Goal: Information Seeking & Learning: Learn about a topic

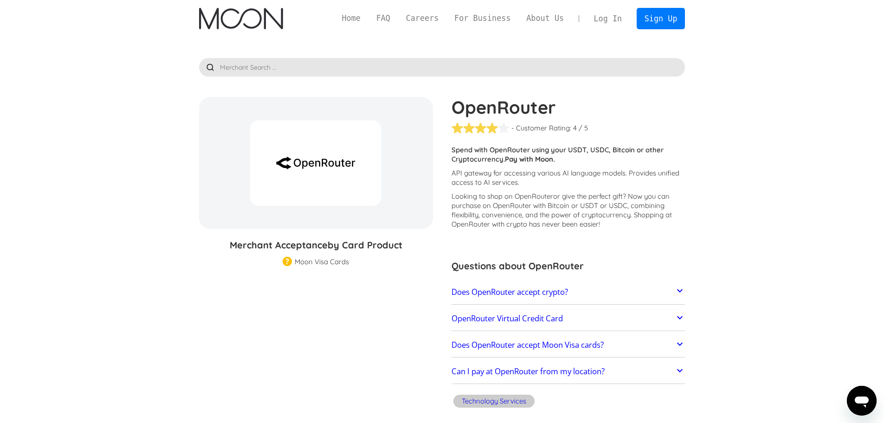
click at [485, 180] on p "API gateway for accessing various AI language models. Provides unified access t…" at bounding box center [568, 177] width 234 height 19
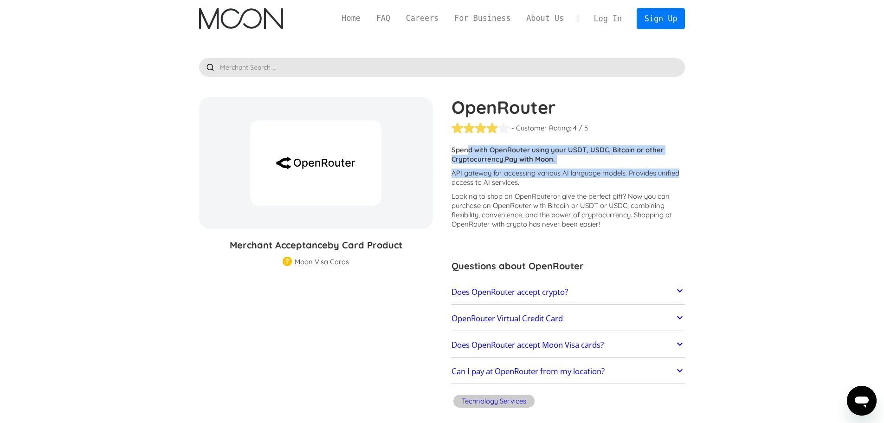
drag, startPoint x: 469, startPoint y: 149, endPoint x: 678, endPoint y: 169, distance: 210.1
click at [678, 169] on div "Customers report issues with transactions at OpenRouter . Some merchants are di…" at bounding box center [568, 189] width 234 height 88
click at [668, 163] on p "Spend with OpenRouter using your USDT, USDC, Bitcoin or other Cryptocurrency. P…" at bounding box center [568, 154] width 234 height 19
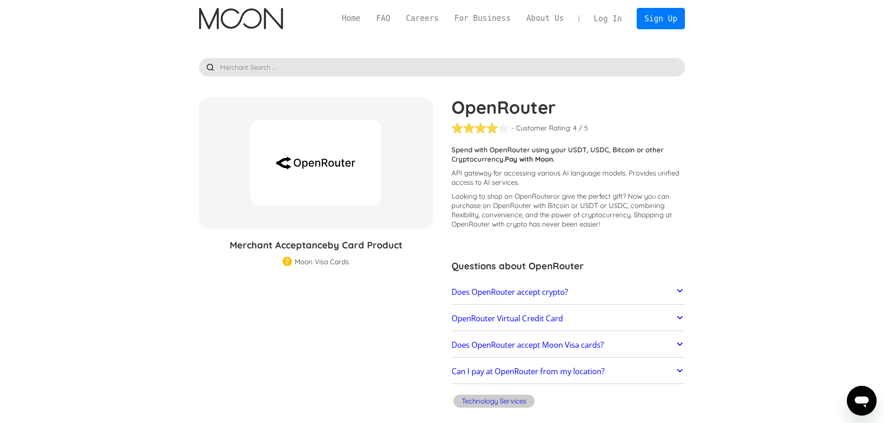
click at [544, 186] on p "API gateway for accessing various AI language models. Provides unified access t…" at bounding box center [568, 177] width 234 height 19
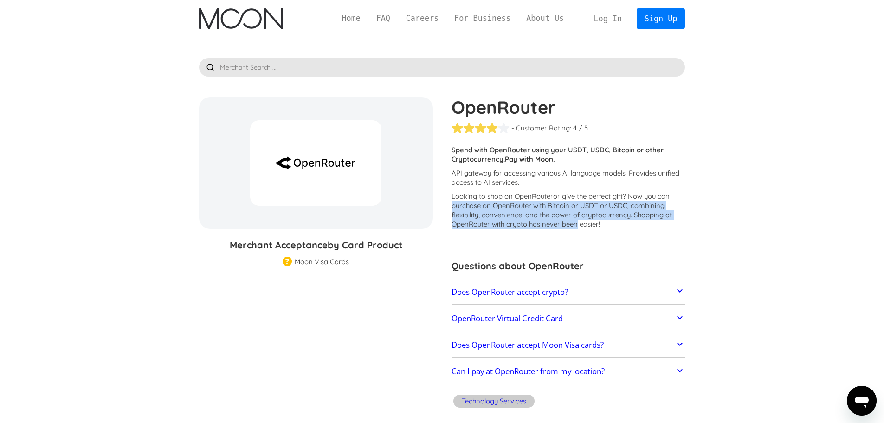
drag, startPoint x: 451, startPoint y: 202, endPoint x: 579, endPoint y: 220, distance: 129.2
click at [579, 220] on p "Looking to shop on OpenRouter or give the perfect gift ? Now you can purchase o…" at bounding box center [568, 210] width 234 height 37
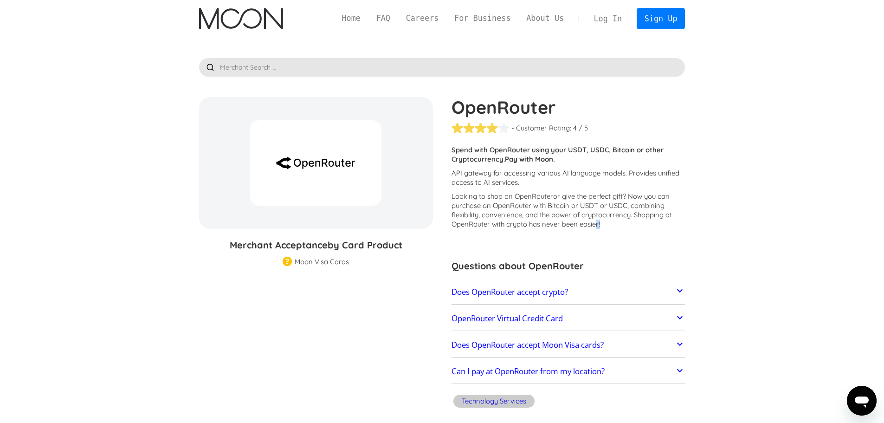
drag, startPoint x: 597, startPoint y: 220, endPoint x: 645, endPoint y: 220, distance: 48.2
click at [645, 220] on p "Looking to shop on OpenRouter or give the perfect gift ? Now you can purchase o…" at bounding box center [568, 210] width 234 height 37
click at [647, 220] on p "Looking to shop on OpenRouter or give the perfect gift ? Now you can purchase o…" at bounding box center [568, 210] width 234 height 37
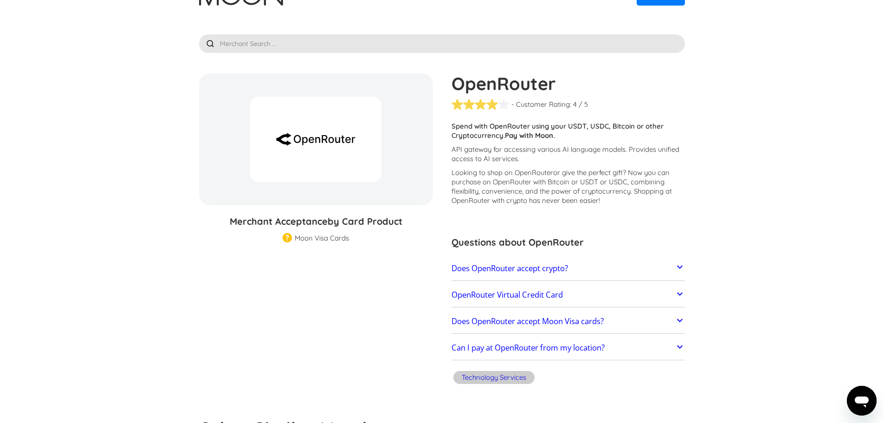
scroll to position [46, 0]
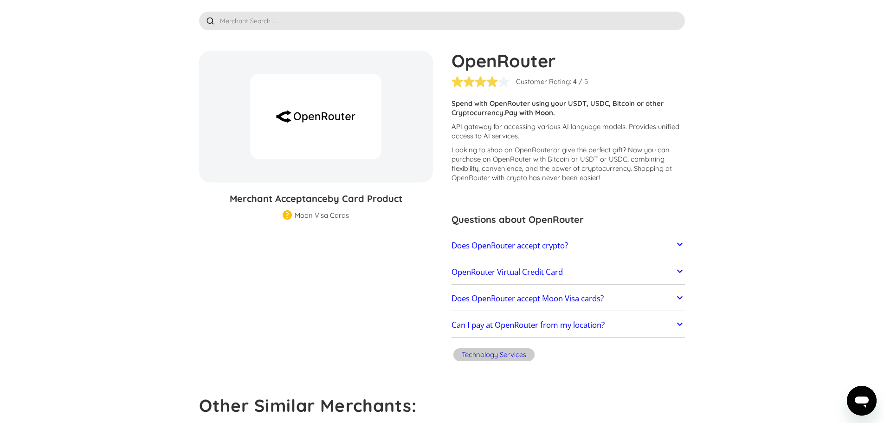
click at [522, 273] on h2 "OpenRouter Virtual Credit Card" at bounding box center [506, 271] width 111 height 9
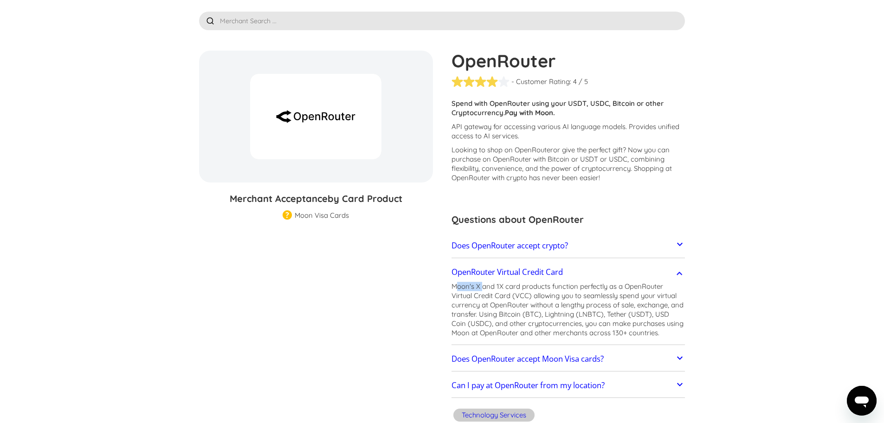
drag, startPoint x: 459, startPoint y: 284, endPoint x: 487, endPoint y: 290, distance: 28.9
click at [487, 290] on p "Moon's X and 1X card products function perfectly as a OpenRouter Virtual Credit…" at bounding box center [568, 310] width 234 height 56
click at [488, 290] on p "Moon's X and 1X card products function perfectly as a OpenRouter Virtual Credit…" at bounding box center [568, 310] width 234 height 56
drag, startPoint x: 516, startPoint y: 285, endPoint x: 643, endPoint y: 287, distance: 127.1
click at [643, 287] on p "Moon's X and 1X card products function perfectly as a OpenRouter Virtual Credit…" at bounding box center [568, 310] width 234 height 56
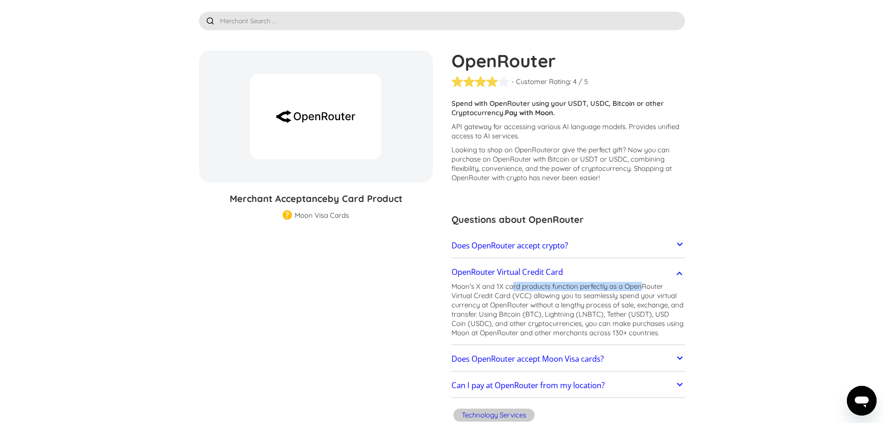
click at [643, 287] on p "Moon's X and 1X card products function perfectly as a OpenRouter Virtual Credit…" at bounding box center [568, 310] width 234 height 56
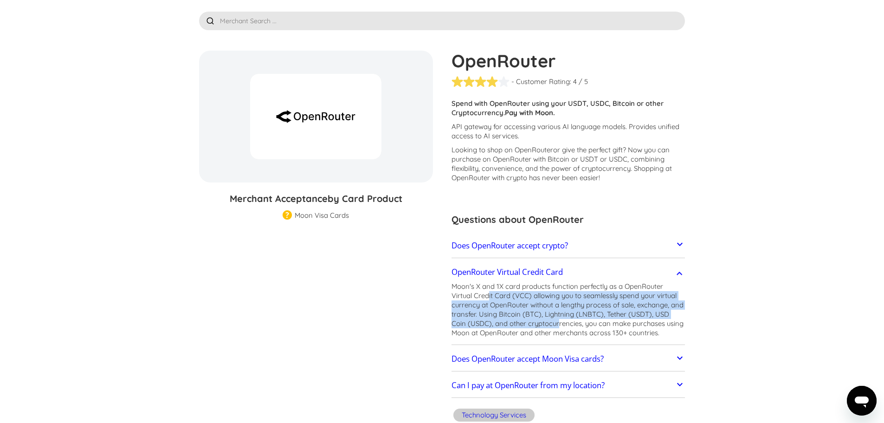
drag, startPoint x: 488, startPoint y: 300, endPoint x: 557, endPoint y: 321, distance: 72.8
click at [557, 321] on p "Moon's X and 1X card products function perfectly as a OpenRouter Virtual Credit…" at bounding box center [568, 310] width 234 height 56
click at [502, 308] on p "Moon's X and 1X card products function perfectly as a OpenRouter Virtual Credit…" at bounding box center [568, 310] width 234 height 56
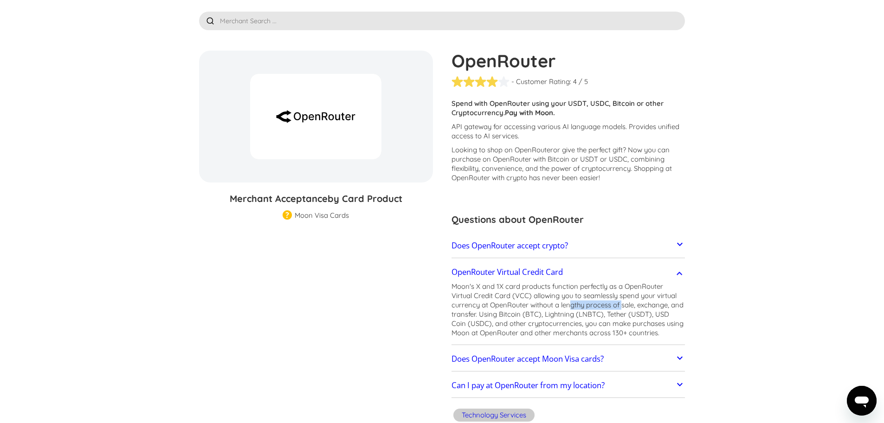
drag, startPoint x: 573, startPoint y: 301, endPoint x: 627, endPoint y: 301, distance: 53.8
click at [624, 301] on p "Moon's X and 1X card products function perfectly as a OpenRouter Virtual Credit…" at bounding box center [568, 310] width 234 height 56
click at [628, 300] on p "Moon's X and 1X card products function perfectly as a OpenRouter Virtual Credit…" at bounding box center [568, 310] width 234 height 56
click at [648, 300] on p "Moon's X and 1X card products function perfectly as a OpenRouter Virtual Credit…" at bounding box center [568, 310] width 234 height 56
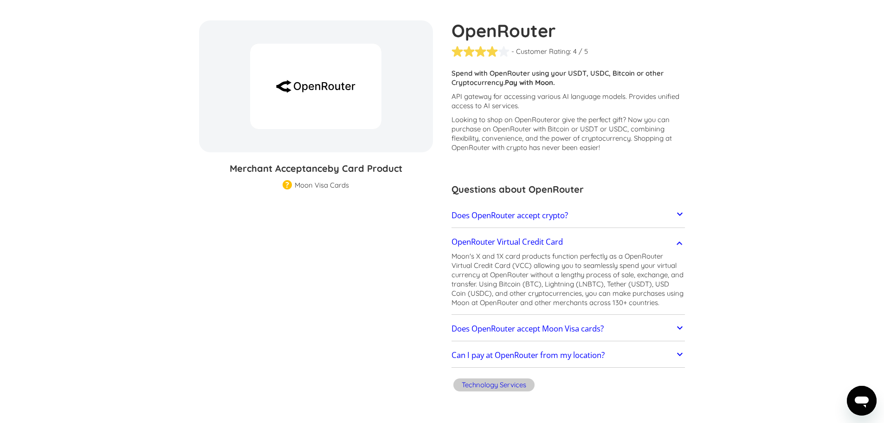
scroll to position [93, 0]
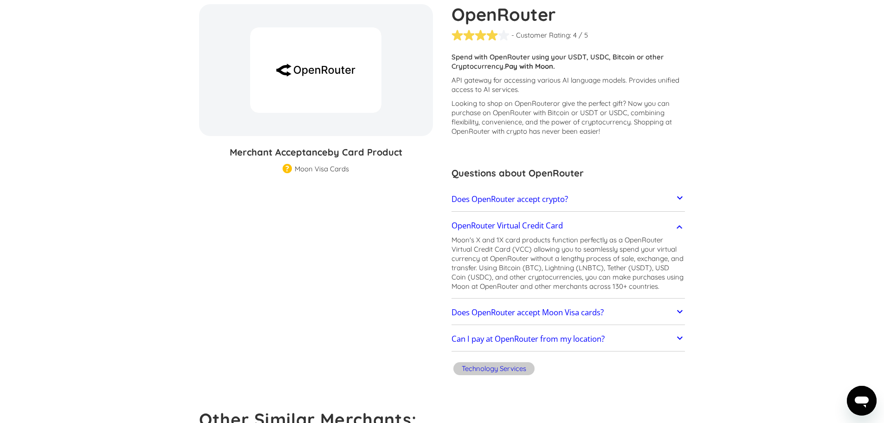
click at [560, 315] on h2 "Does OpenRouter accept Moon Visa cards?" at bounding box center [527, 312] width 152 height 9
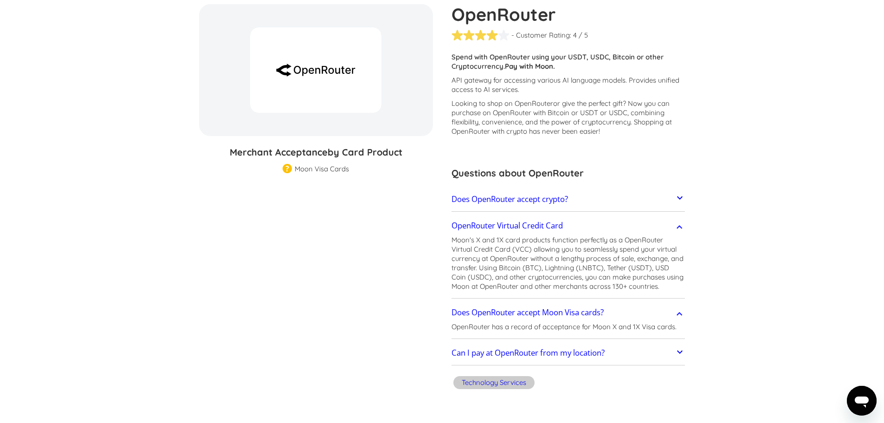
click at [588, 327] on p "OpenRouter has a record of acceptance for Moon X and 1X Visa cards." at bounding box center [563, 326] width 225 height 9
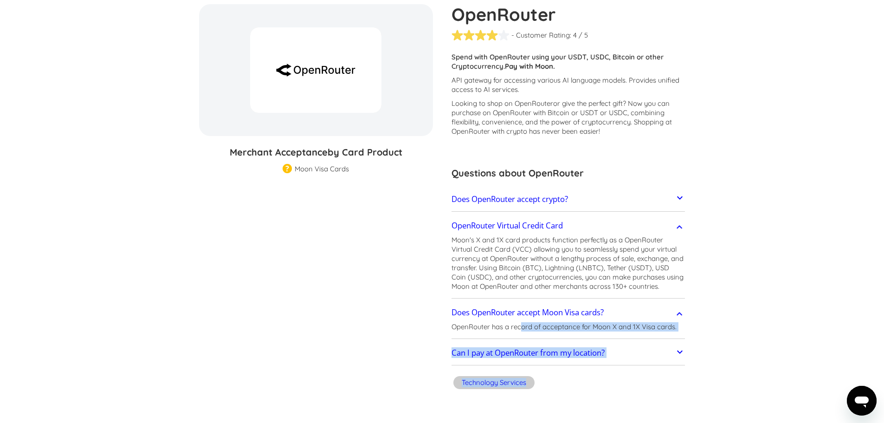
drag, startPoint x: 522, startPoint y: 329, endPoint x: 688, endPoint y: 323, distance: 165.7
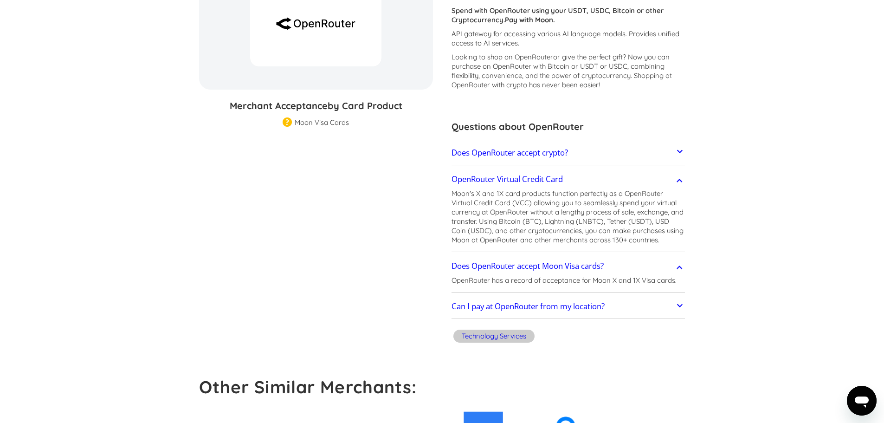
click at [668, 321] on div "OpenRouter - Customer Rating: ( 🏅 🛡️ 🏅&🛡️ ) 1 5 1.5 2 2.5 3 3.5 4 4.5 5 / 5 Cus…" at bounding box center [563, 152] width 243 height 388
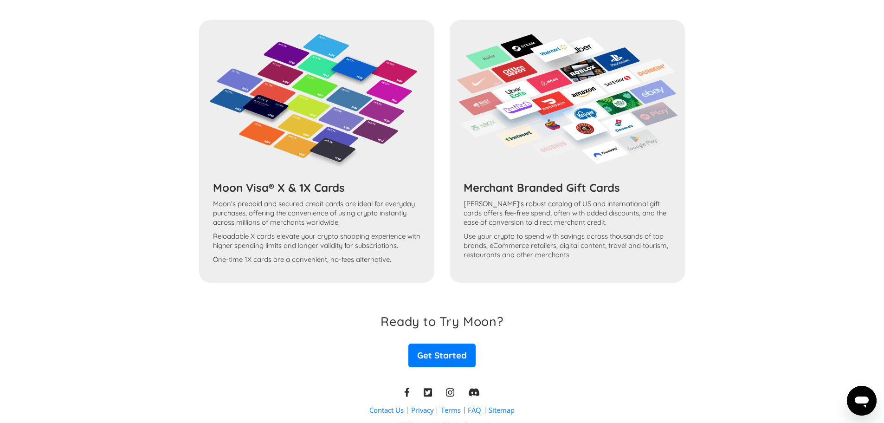
scroll to position [811, 0]
